Goal: Information Seeking & Learning: Learn about a topic

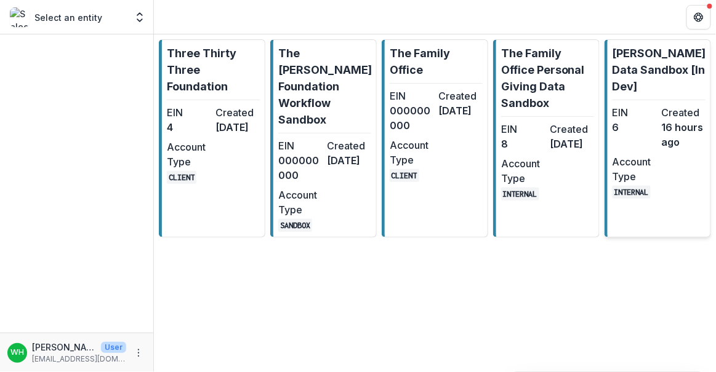
click at [666, 172] on div "EIN 6 Created 16 hours ago Account Type INTERNAL" at bounding box center [658, 152] width 93 height 94
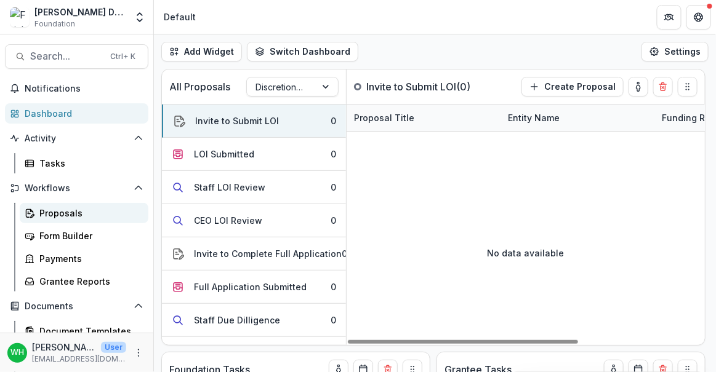
click at [71, 217] on div "Proposals" at bounding box center [88, 213] width 99 height 13
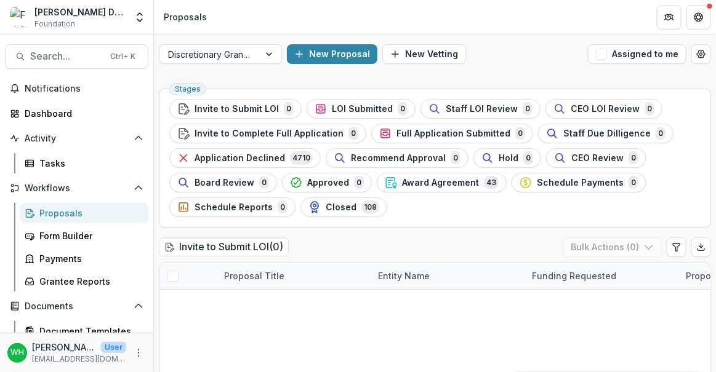
click at [449, 178] on span "Award Agreement" at bounding box center [440, 183] width 77 height 10
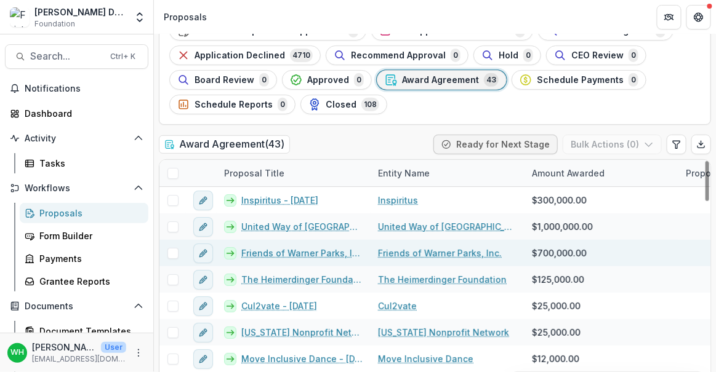
scroll to position [111, 0]
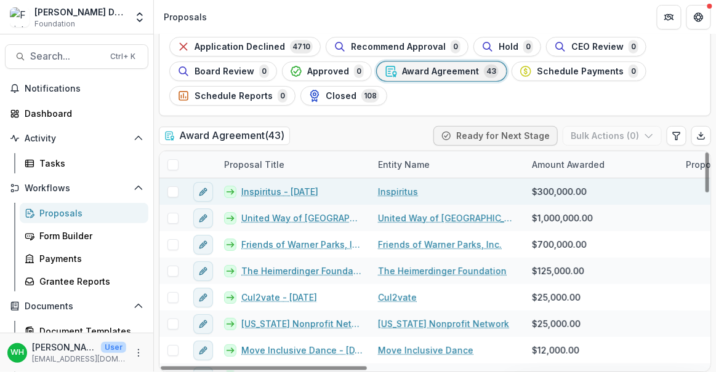
click at [283, 193] on link "Inspiritus - [DATE]" at bounding box center [279, 191] width 77 height 13
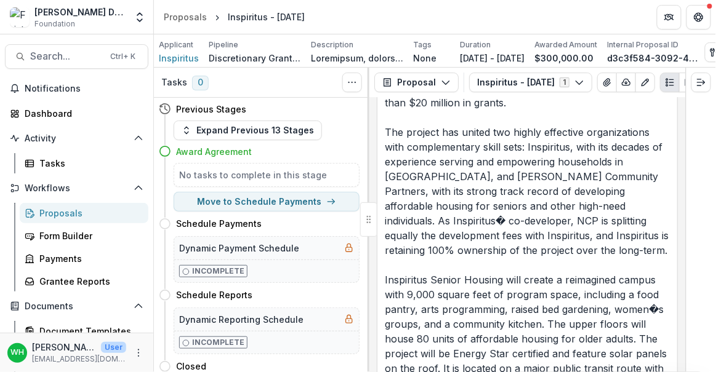
scroll to position [580, 0]
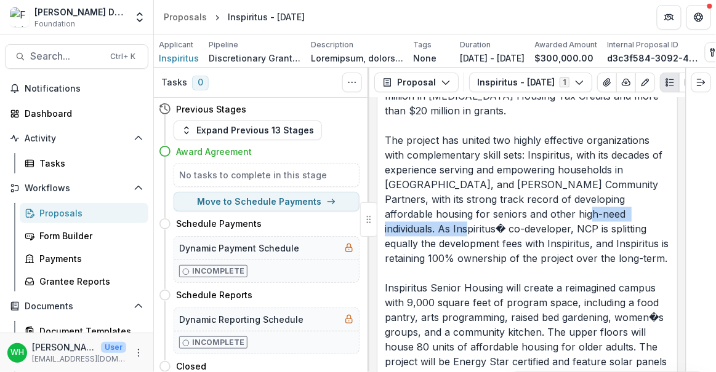
drag, startPoint x: 605, startPoint y: 200, endPoint x: 498, endPoint y: 206, distance: 107.8
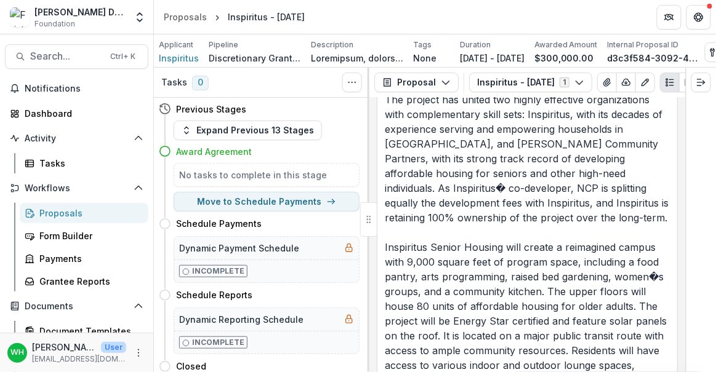
scroll to position [860, 0]
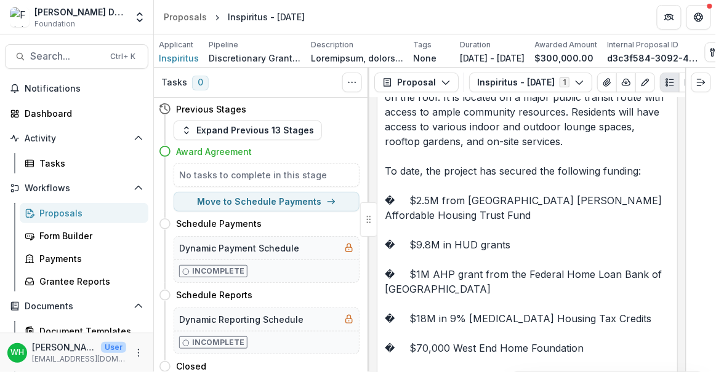
drag, startPoint x: 377, startPoint y: 12, endPoint x: 303, endPoint y: 16, distance: 74.5
click at [118, 26] on div "[PERSON_NAME] Data Sandbox [In Dev] Foundation Aggregate Analysis Foundations T…" at bounding box center [358, 17] width 716 height 34
click at [460, 12] on header "Proposals Inspiritus - [DATE]" at bounding box center [435, 17] width 562 height 34
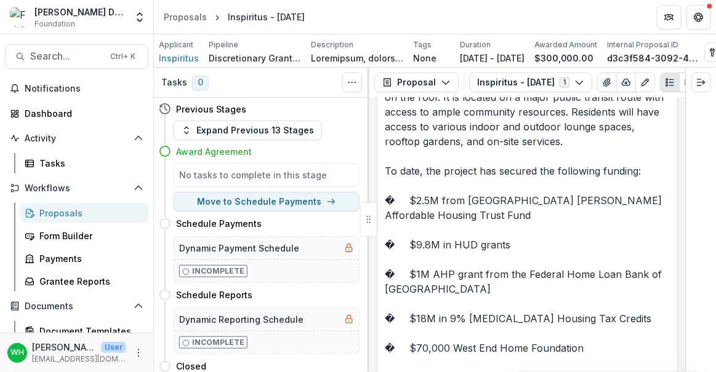
drag, startPoint x: 281, startPoint y: 22, endPoint x: -12, endPoint y: 26, distance: 292.9
click at [0, 26] on html "Skip to content [PERSON_NAME] Data Sandbox [In Dev] Foundation Aggregate Analys…" at bounding box center [358, 186] width 716 height 372
click at [404, 16] on header "Proposals Inspiritus - [DATE]" at bounding box center [435, 17] width 562 height 34
click at [404, 15] on header "Proposals Inspiritus - [DATE]" at bounding box center [435, 17] width 562 height 34
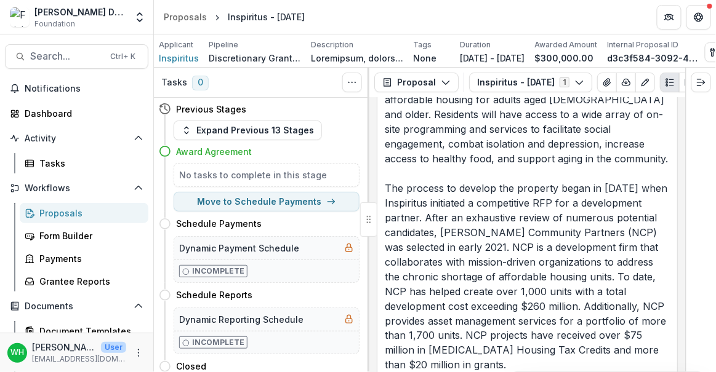
scroll to position [0, 0]
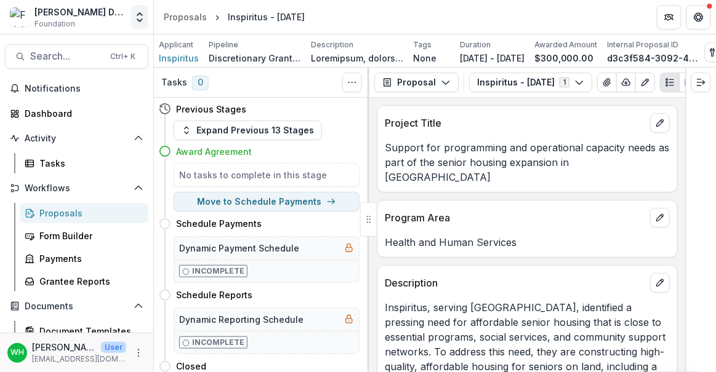
click at [134, 17] on icon "Open entity switcher" at bounding box center [140, 17] width 12 height 12
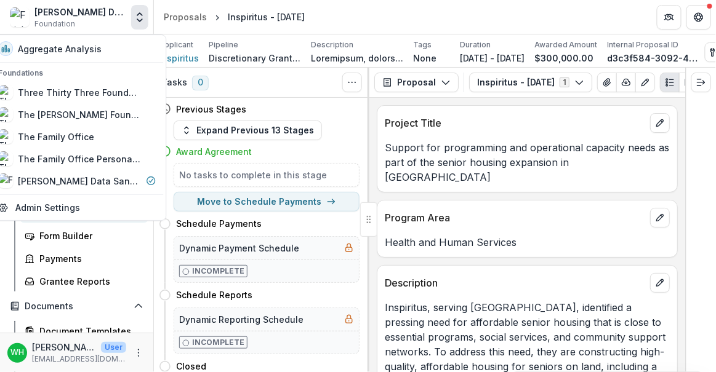
click at [517, 201] on div "Program Area" at bounding box center [527, 214] width 300 height 27
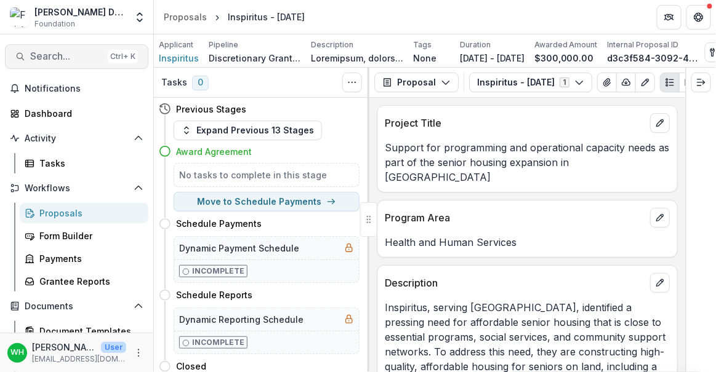
click at [70, 61] on span "Search..." at bounding box center [66, 56] width 73 height 12
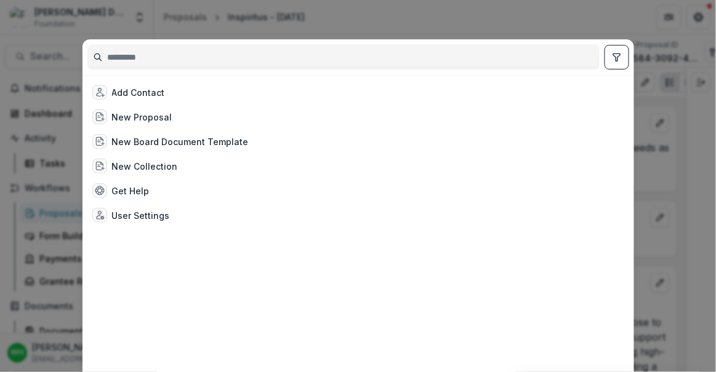
click at [150, 60] on input at bounding box center [343, 57] width 511 height 20
click at [492, 21] on div "Add Contact New Proposal New Board Document Template New Collection Get Help Us…" at bounding box center [358, 186] width 716 height 372
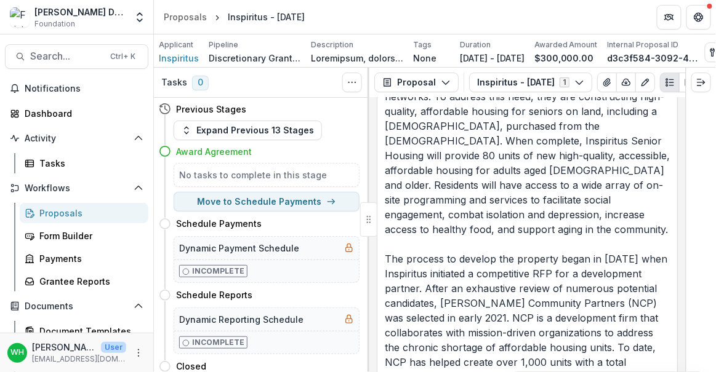
scroll to position [279, 0]
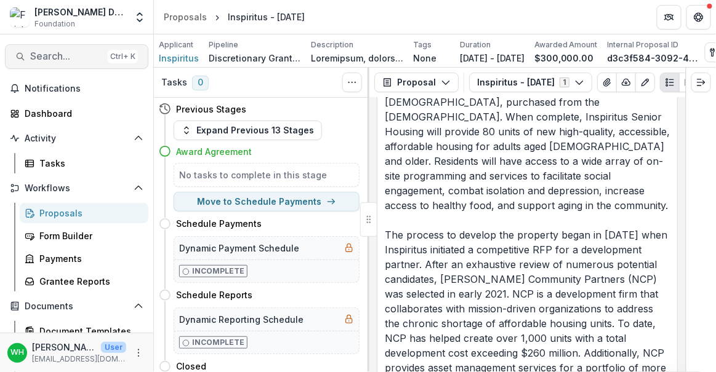
click at [60, 52] on span "Search..." at bounding box center [66, 56] width 73 height 12
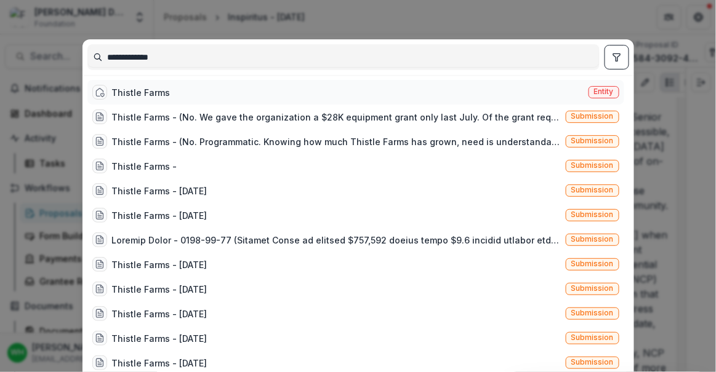
type input "**********"
click at [162, 89] on div "Thistle Farms" at bounding box center [141, 92] width 58 height 13
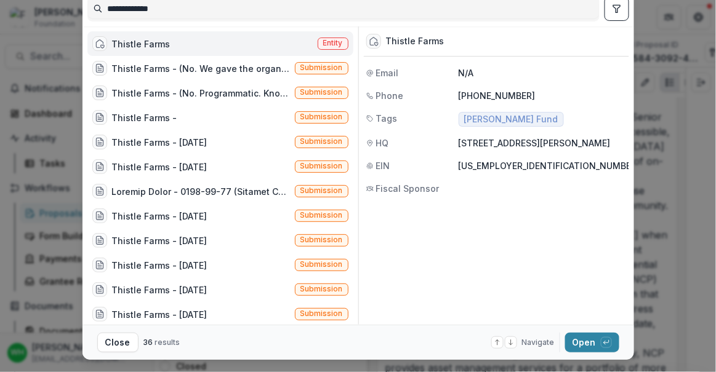
scroll to position [76, 0]
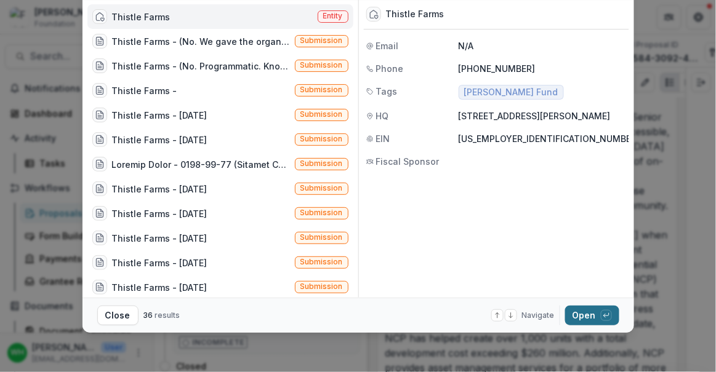
click at [586, 308] on button "Open with enter key" at bounding box center [592, 316] width 54 height 20
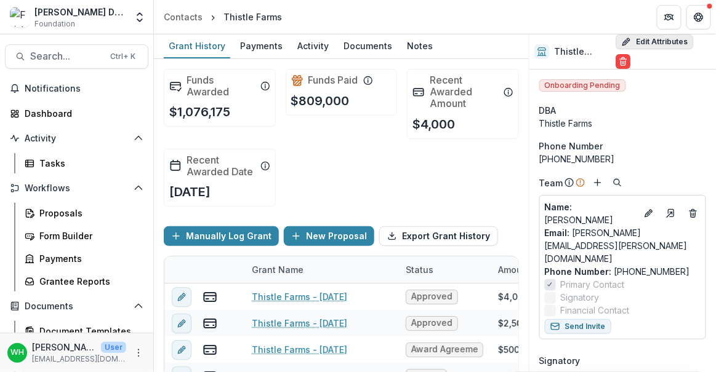
click at [639, 42] on button "Edit Attributes" at bounding box center [654, 41] width 78 height 15
select select
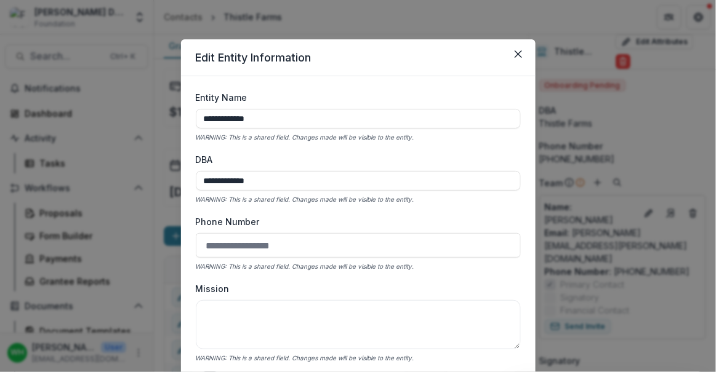
click at [315, 234] on input "Phone Number" at bounding box center [358, 245] width 325 height 25
click at [356, 209] on div "**********" at bounding box center [358, 245] width 325 height 308
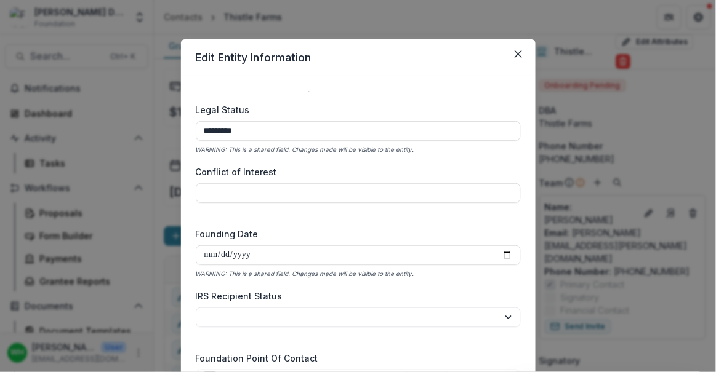
scroll to position [1883, 0]
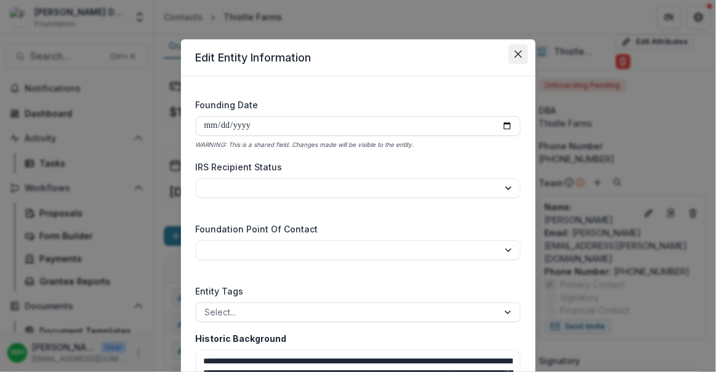
click at [514, 52] on icon "Close" at bounding box center [517, 53] width 7 height 7
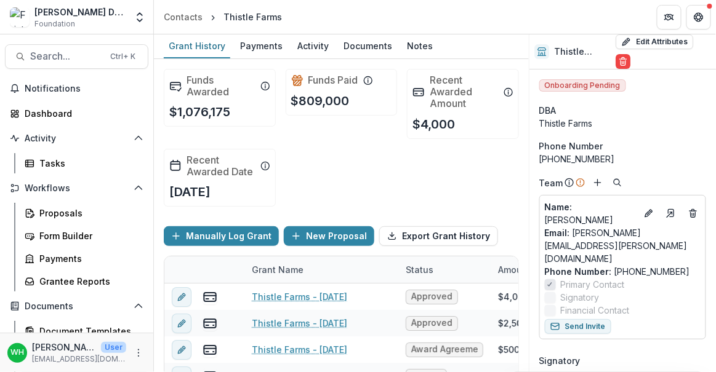
click at [366, 17] on header "Contacts Thistle Farms" at bounding box center [435, 17] width 562 height 34
click at [429, 8] on header "Contacts Thistle Farms" at bounding box center [435, 17] width 562 height 34
click at [428, 10] on header "Contacts Thistle Farms" at bounding box center [435, 17] width 562 height 34
click at [426, 12] on header "Contacts Thistle Farms" at bounding box center [435, 17] width 562 height 34
click at [450, 15] on header "Contacts Thistle Farms" at bounding box center [435, 17] width 562 height 34
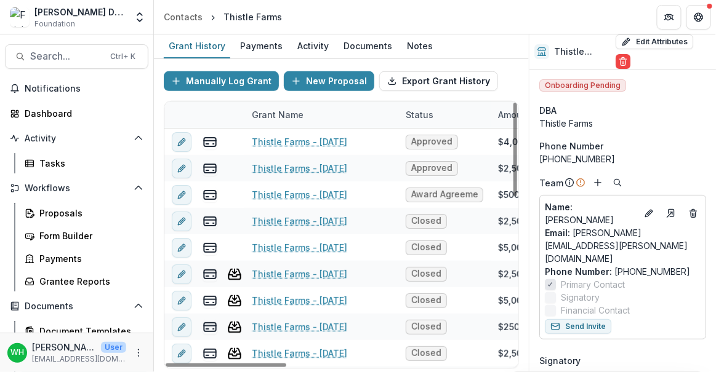
scroll to position [0, 0]
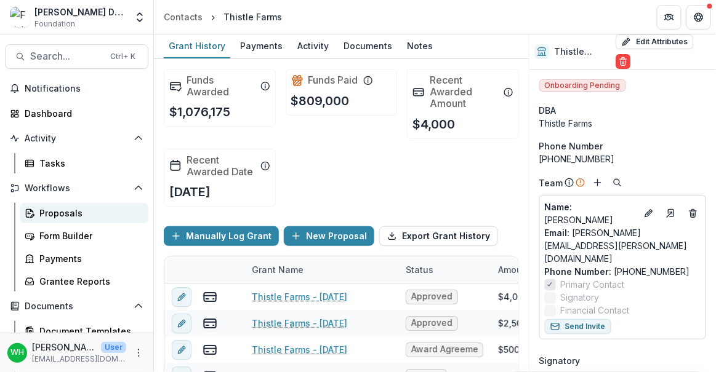
click at [68, 207] on div "Proposals" at bounding box center [88, 213] width 99 height 13
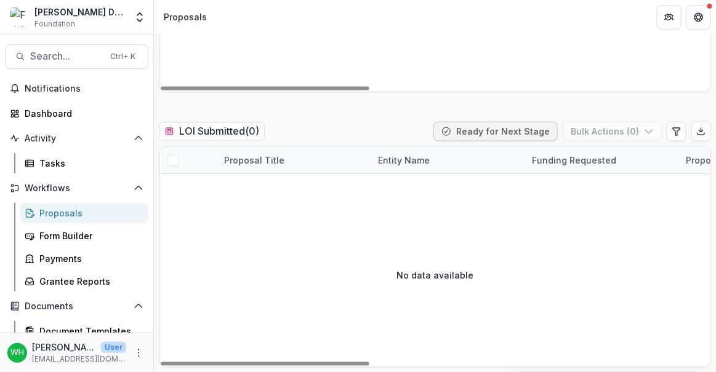
scroll to position [55, 0]
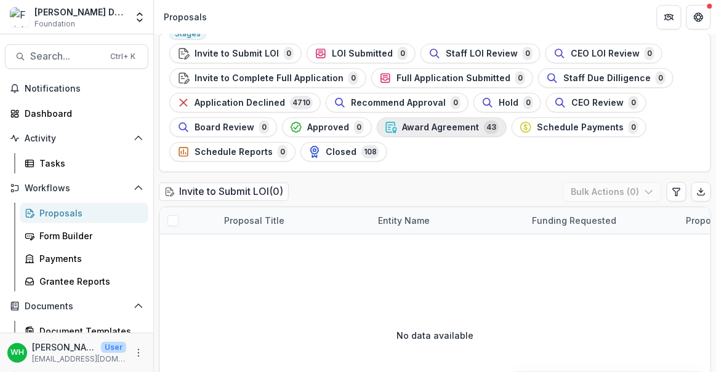
click at [454, 122] on span "Award Agreement" at bounding box center [440, 127] width 77 height 10
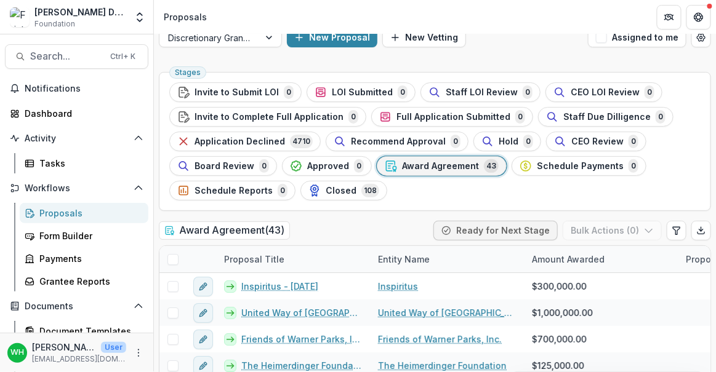
scroll to position [55, 0]
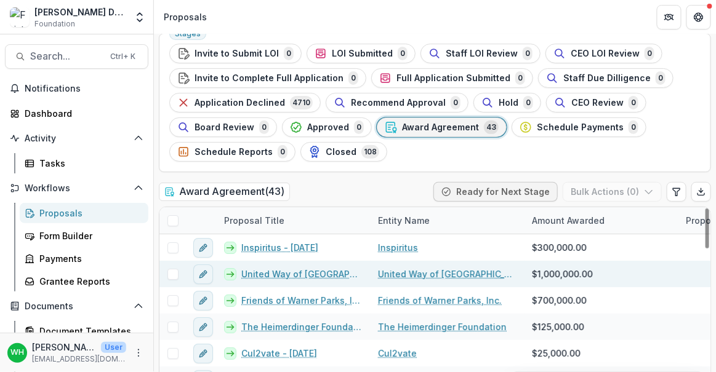
click at [293, 269] on link "United Way of [GEOGRAPHIC_DATA] - [DATE]" at bounding box center [302, 274] width 122 height 13
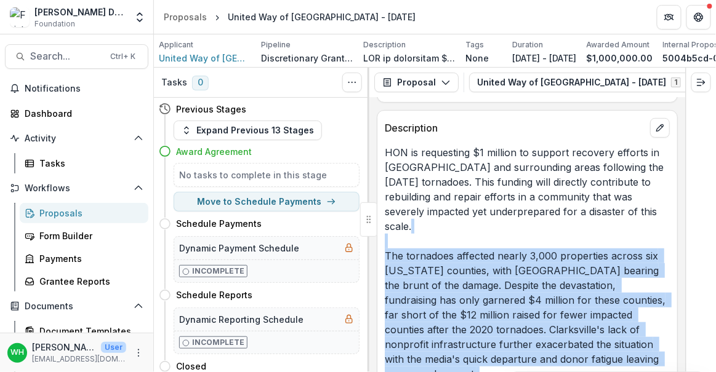
scroll to position [28, 0]
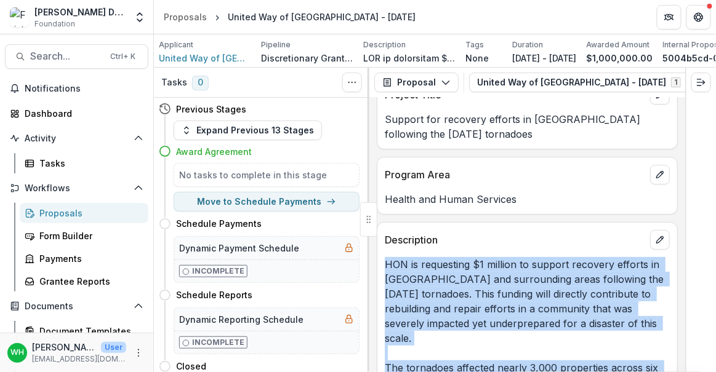
drag, startPoint x: 546, startPoint y: 282, endPoint x: 389, endPoint y: 269, distance: 157.4
copy p "HON is requesting $1 million to support recovery efforts in [GEOGRAPHIC_DATA] a…"
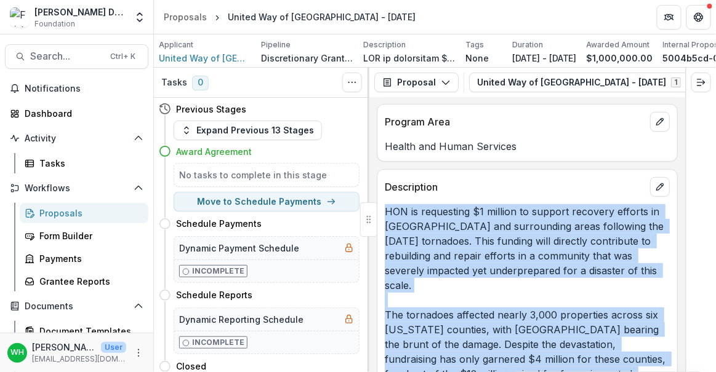
scroll to position [0, 0]
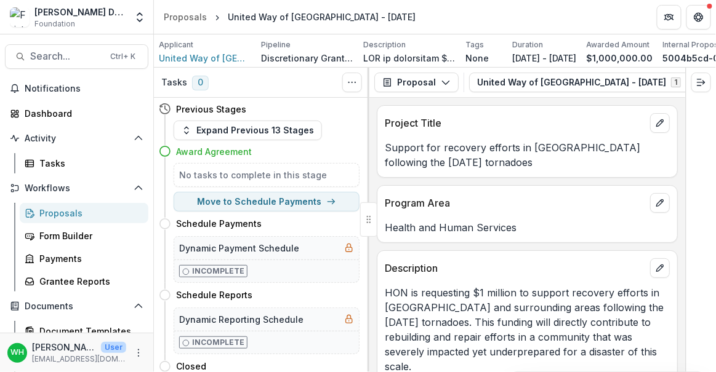
click at [527, 220] on div "Health and Human Services" at bounding box center [527, 224] width 300 height 22
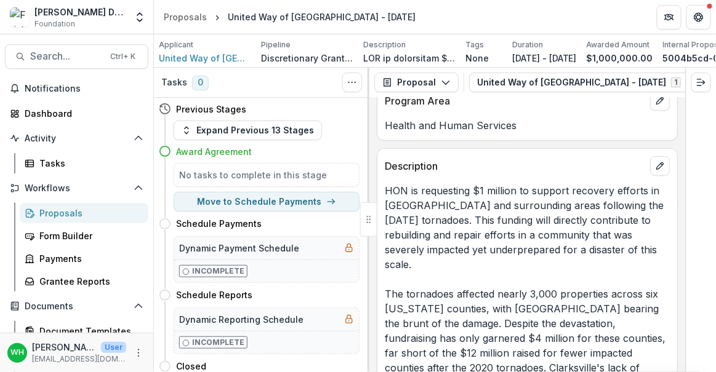
scroll to position [335, 0]
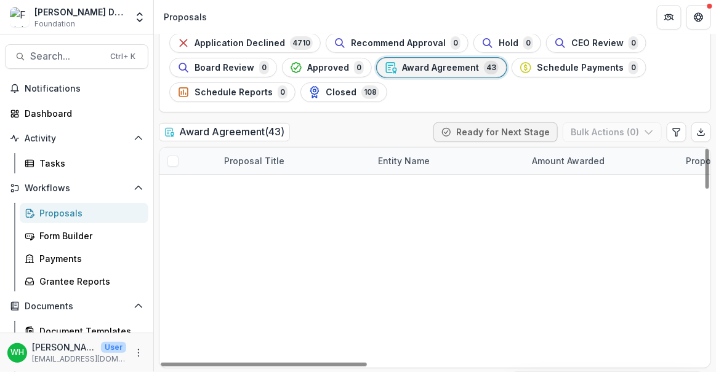
scroll to position [783, 0]
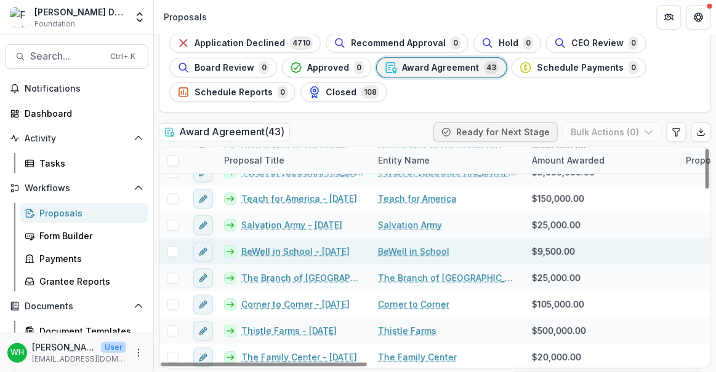
click at [298, 247] on link "BeWell in School - [DATE]" at bounding box center [295, 251] width 108 height 13
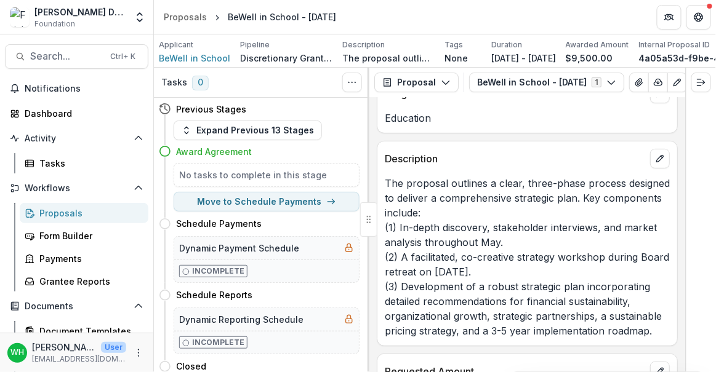
scroll to position [160, 0]
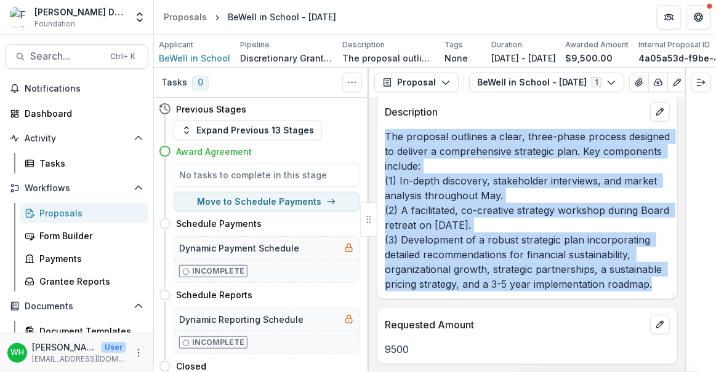
drag, startPoint x: 656, startPoint y: 281, endPoint x: 378, endPoint y: 141, distance: 310.6
click at [378, 137] on div "The proposal outlines a clear, three-phase process designed to deliver a compre…" at bounding box center [527, 210] width 300 height 162
copy p "The proposal outlines a clear, three-phase process designed to deliver a compre…"
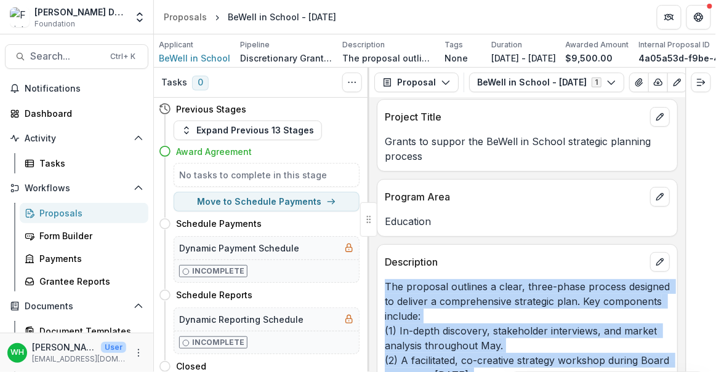
scroll to position [0, 0]
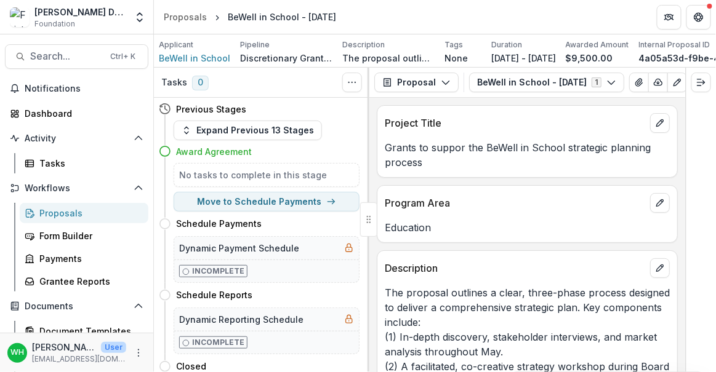
click at [487, 272] on p "Description" at bounding box center [515, 268] width 260 height 15
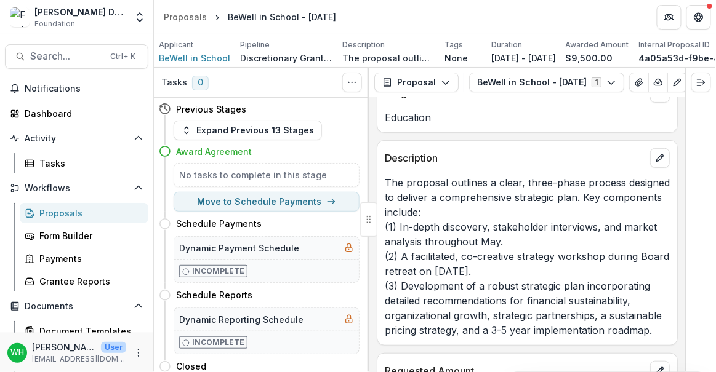
scroll to position [160, 0]
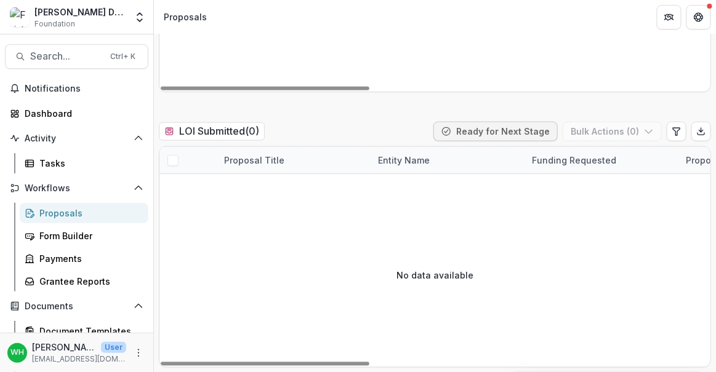
scroll to position [111, 0]
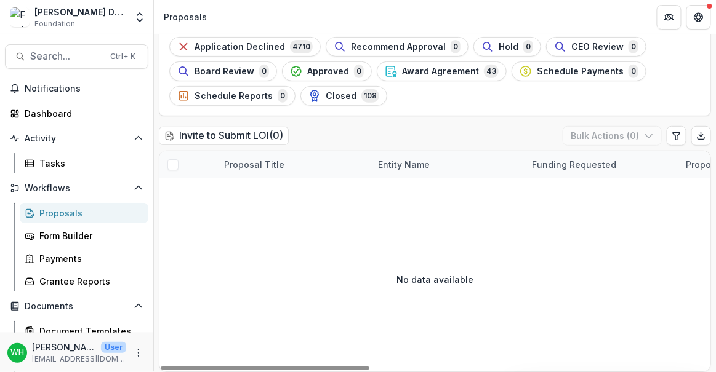
click at [408, 66] on span "Award Agreement" at bounding box center [440, 71] width 77 height 10
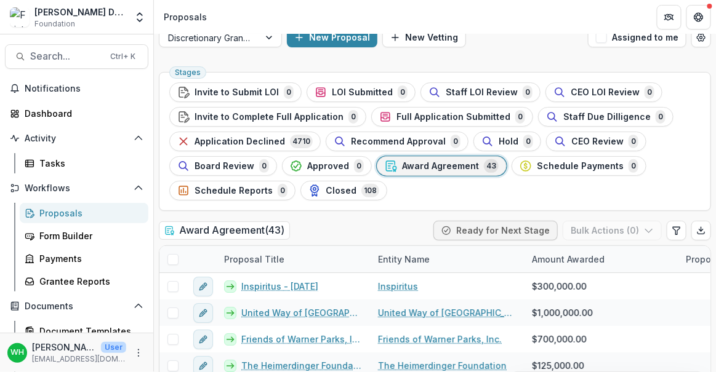
scroll to position [38, 0]
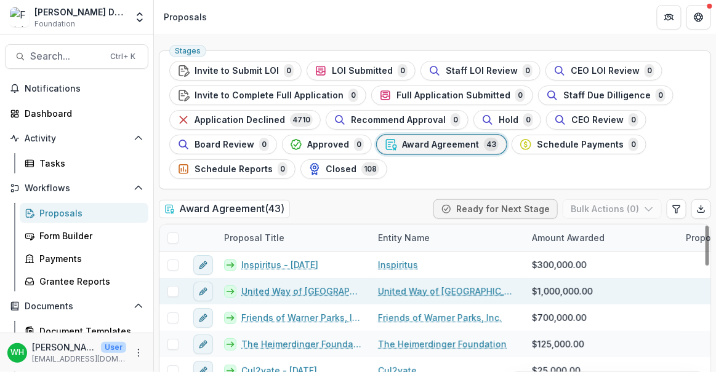
click at [274, 289] on link "United Way of [GEOGRAPHIC_DATA] - [DATE]" at bounding box center [302, 291] width 122 height 13
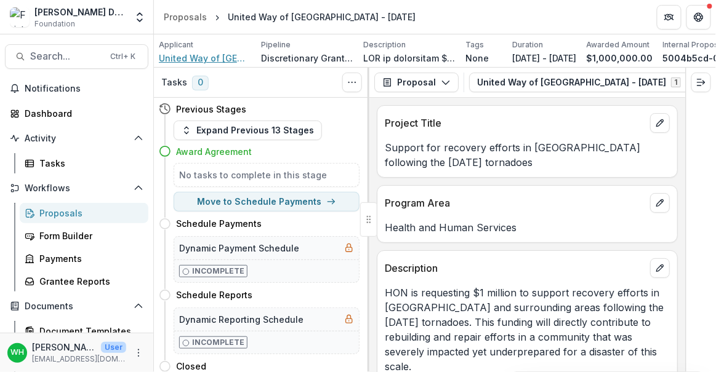
click at [221, 54] on span "United Way of [GEOGRAPHIC_DATA]" at bounding box center [205, 58] width 92 height 13
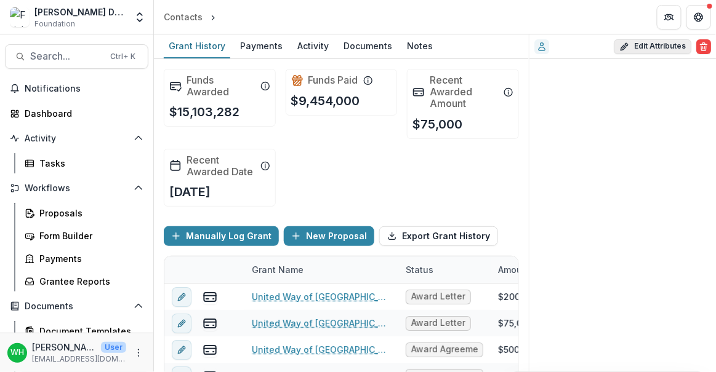
click at [644, 46] on button "Edit Attributes" at bounding box center [652, 46] width 78 height 15
select select
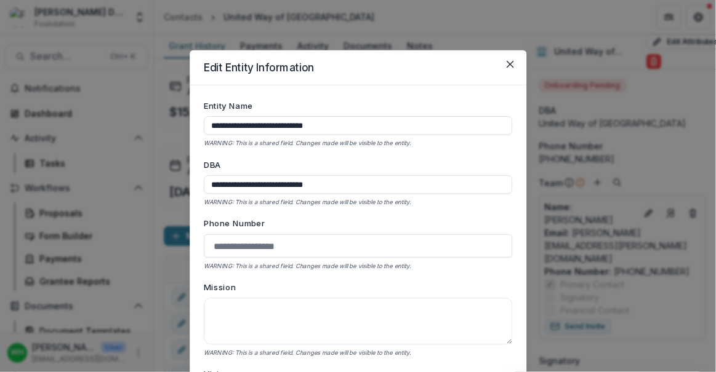
type input "**********"
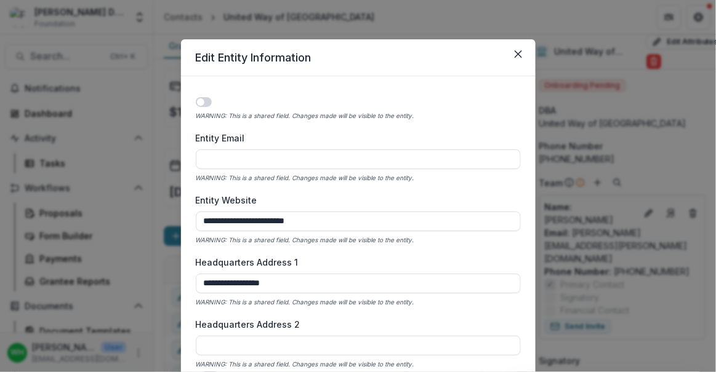
scroll to position [559, 0]
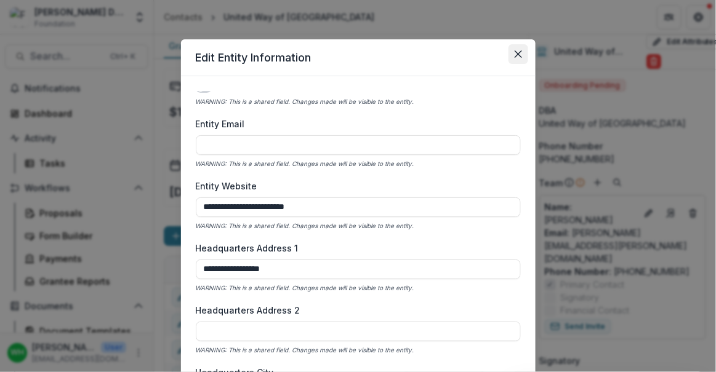
drag, startPoint x: 511, startPoint y: 58, endPoint x: 526, endPoint y: 1, distance: 58.7
click at [511, 58] on button "Close" at bounding box center [518, 54] width 20 height 20
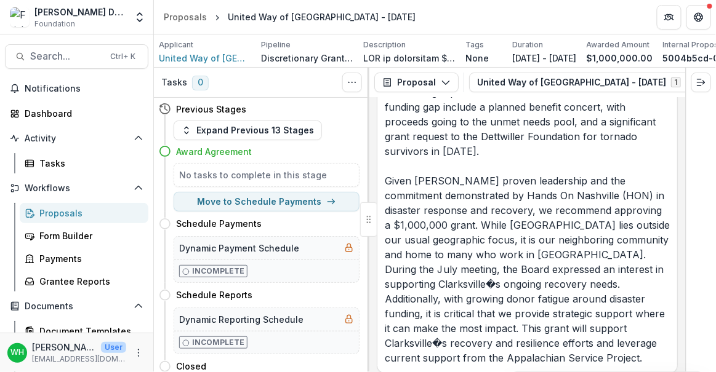
scroll to position [1342, 0]
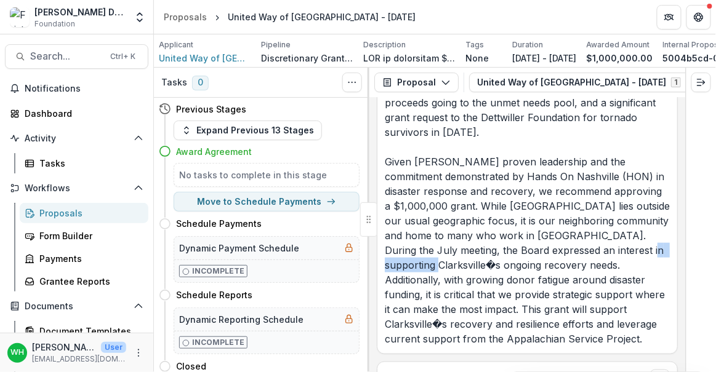
drag, startPoint x: 444, startPoint y: 240, endPoint x: 385, endPoint y: 242, distance: 58.5
copy p "Clarksville�s"
